Goal: Information Seeking & Learning: Learn about a topic

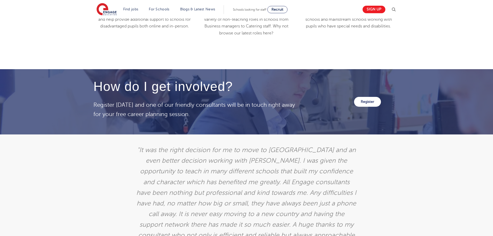
scroll to position [854, 0]
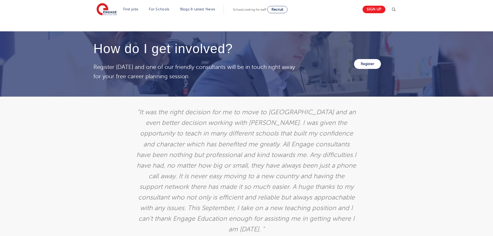
click at [425, 122] on div ""From our very first conversation, my consultant has shown herself to be a hard…" at bounding box center [246, 186] width 493 height 178
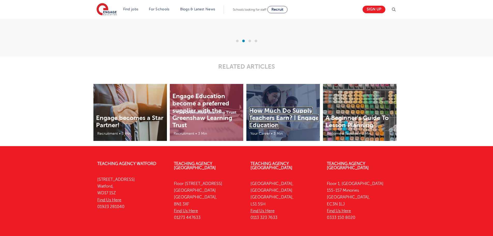
click at [291, 120] on link "How Much Do Supply Teachers Earn? | Engage Education" at bounding box center [284, 118] width 70 height 22
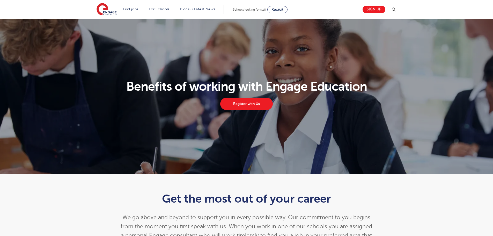
scroll to position [1073, 0]
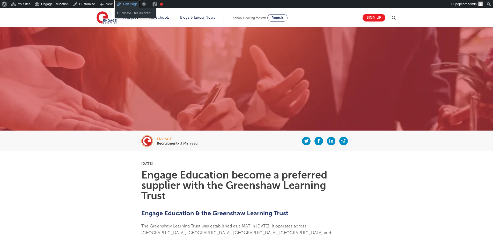
drag, startPoint x: 0, startPoint y: 0, endPoint x: 124, endPoint y: 5, distance: 124.4
click at [124, 5] on link "Edit Page" at bounding box center [127, 4] width 25 height 8
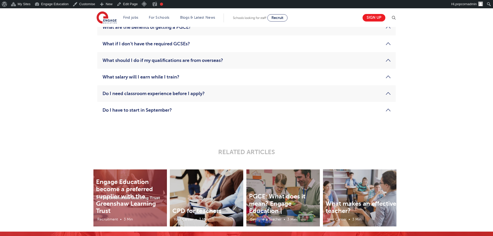
scroll to position [1062, 0]
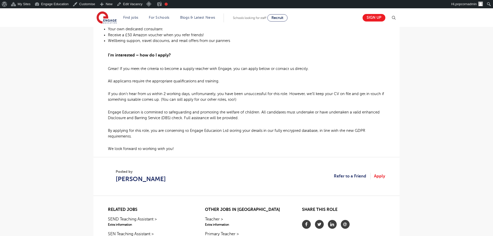
scroll to position [466, 0]
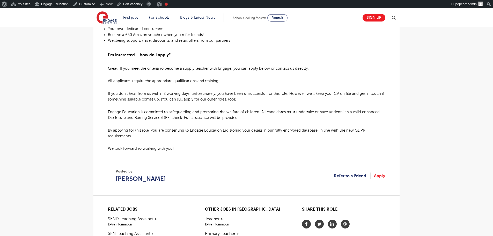
scroll to position [311, 0]
click at [166, 176] on span "Simon Whitcombe" at bounding box center [141, 178] width 50 height 9
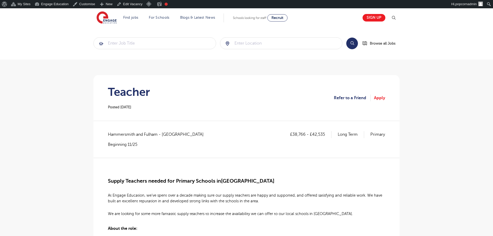
scroll to position [311, 0]
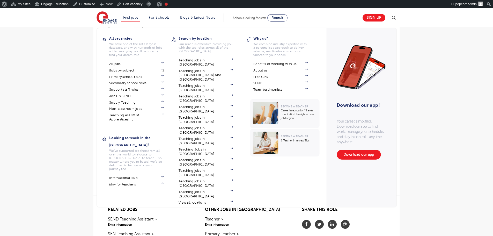
click at [123, 72] on link "Jobs by subject" at bounding box center [136, 70] width 54 height 4
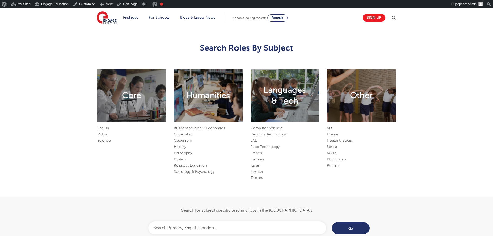
scroll to position [259, 0]
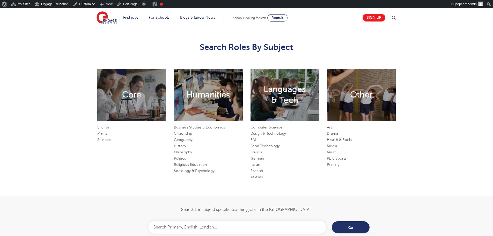
click at [133, 109] on div "Core" at bounding box center [131, 95] width 69 height 53
click at [105, 125] on li "English" at bounding box center [131, 127] width 69 height 6
click at [104, 126] on link "English" at bounding box center [103, 127] width 12 height 4
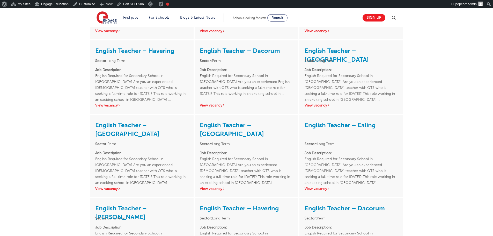
click at [115, 101] on div "English Teacher – Havering Sector: Long Term Job Description: English Required …" at bounding box center [142, 76] width 104 height 73
click at [115, 102] on div "English Teacher – Havering Sector: Long Term Job Description: English Required …" at bounding box center [142, 76] width 104 height 73
click at [115, 107] on div "English Teacher – Havering Sector: Long Term Job Description: English Required …" at bounding box center [142, 76] width 104 height 73
click at [116, 105] on link "View vacancy" at bounding box center [107, 105] width 25 height 4
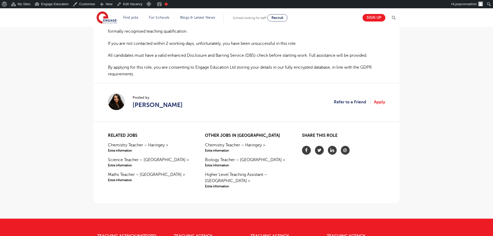
scroll to position [362, 0]
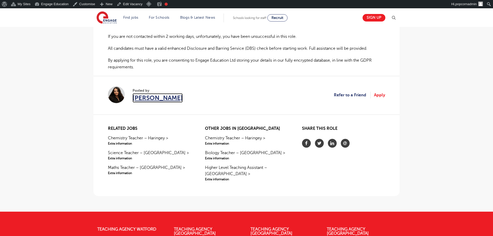
click at [147, 101] on span "Suela Stafa" at bounding box center [158, 97] width 50 height 9
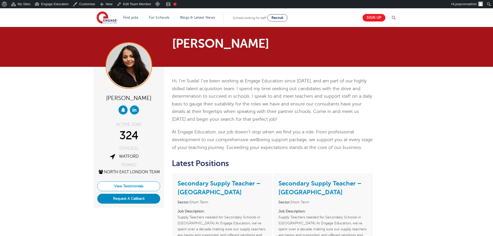
click at [135, 191] on link "View Testimonials" at bounding box center [128, 186] width 63 height 10
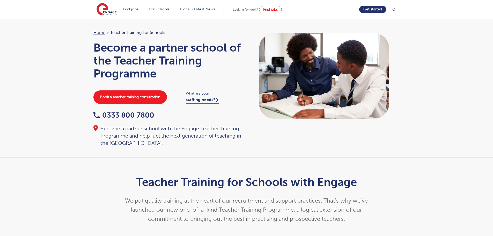
click at [424, 98] on div "Home > Teacher Training for Schools Become a partner school of the Teacher Trai…" at bounding box center [246, 88] width 493 height 139
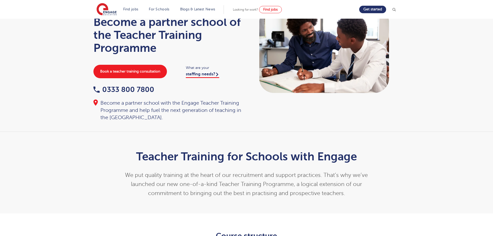
scroll to position [26, 0]
click at [205, 76] on link "staffing needs?" at bounding box center [202, 74] width 33 height 6
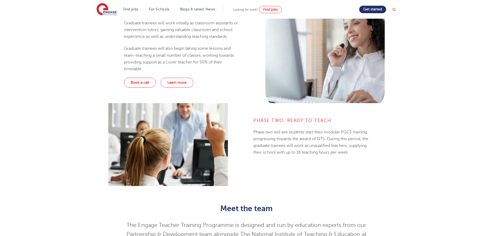
scroll to position [337, 0]
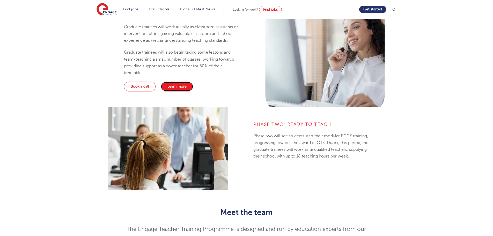
click at [171, 85] on link "Learn more" at bounding box center [177, 87] width 33 height 10
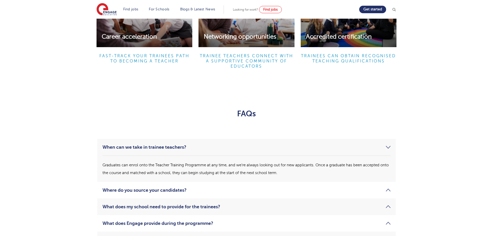
scroll to position [880, 0]
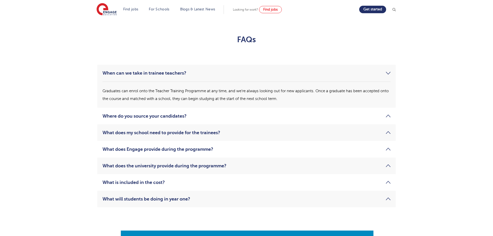
click at [318, 118] on link "Where do you source your candidates?" at bounding box center [247, 116] width 288 height 6
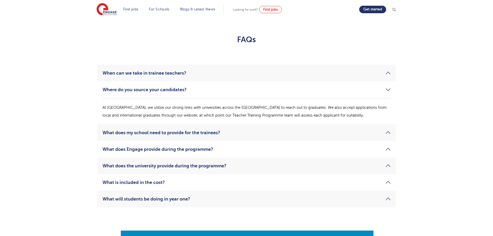
click at [311, 131] on link "What does my school need to provide for the trainees?" at bounding box center [247, 132] width 288 height 6
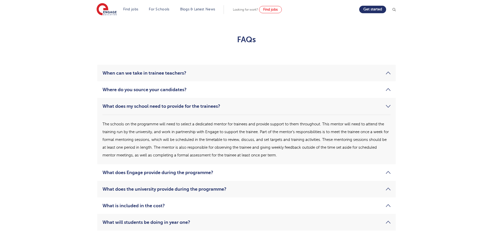
click at [299, 172] on link "What does Engage provide during the programme?" at bounding box center [247, 172] width 288 height 6
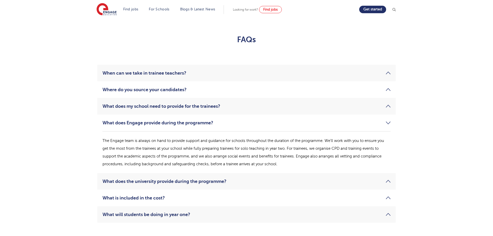
click at [299, 183] on link "What does the university provide during the programme?" at bounding box center [247, 181] width 288 height 6
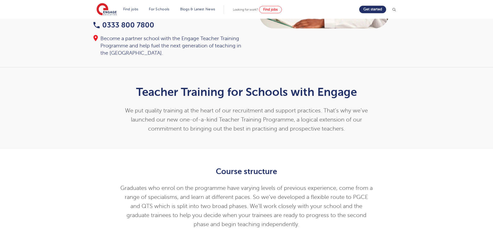
scroll to position [129, 0]
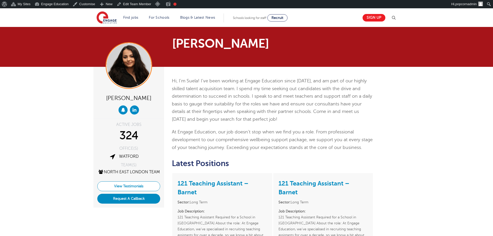
click at [116, 187] on link "View Testimonials" at bounding box center [128, 186] width 63 height 10
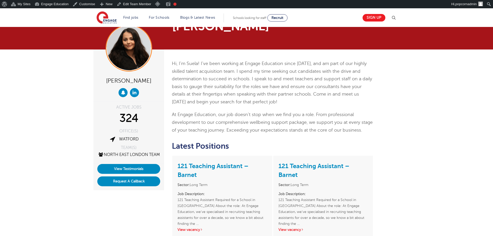
scroll to position [26, 0]
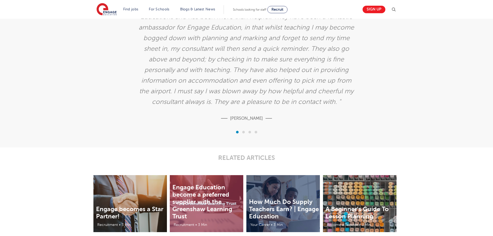
scroll to position [982, 0]
